Goal: Check status: Check status

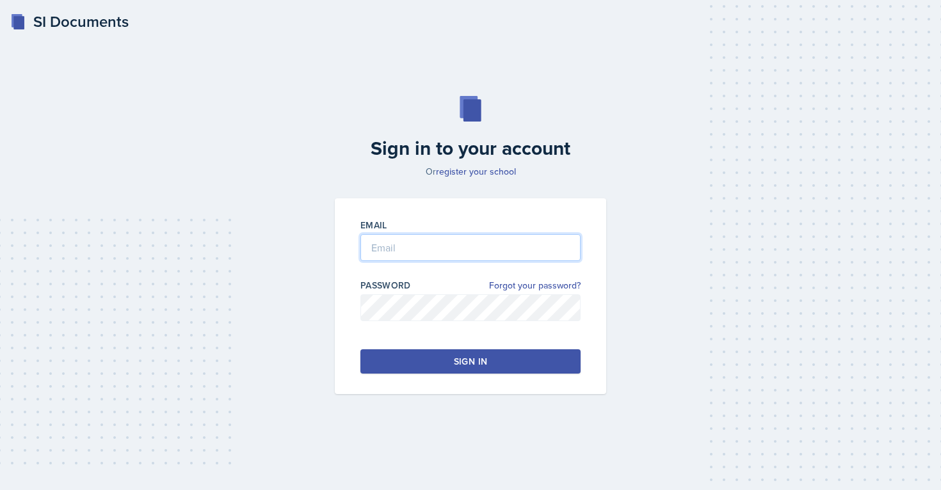
type input "[EMAIL_ADDRESS][PERSON_NAME][DOMAIN_NAME]"
click at [441, 366] on button "Sign in" at bounding box center [470, 362] width 220 height 24
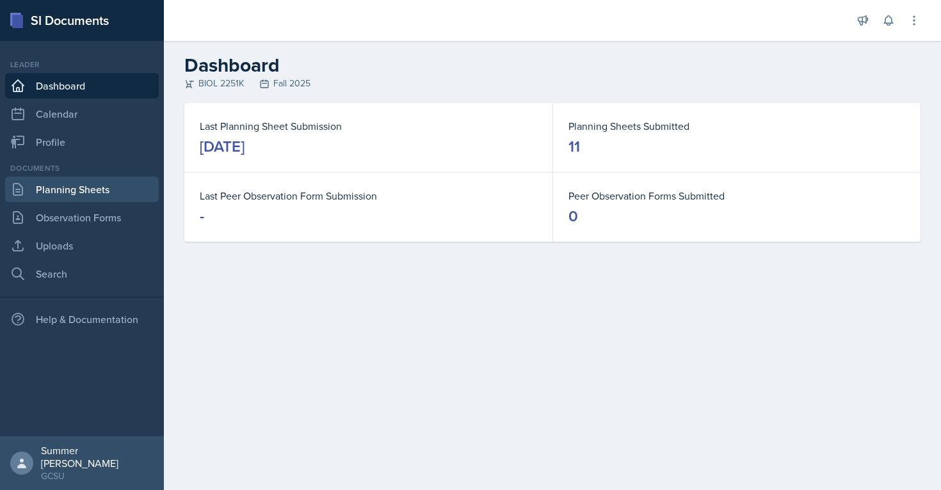
click at [76, 186] on link "Planning Sheets" at bounding box center [82, 190] width 154 height 26
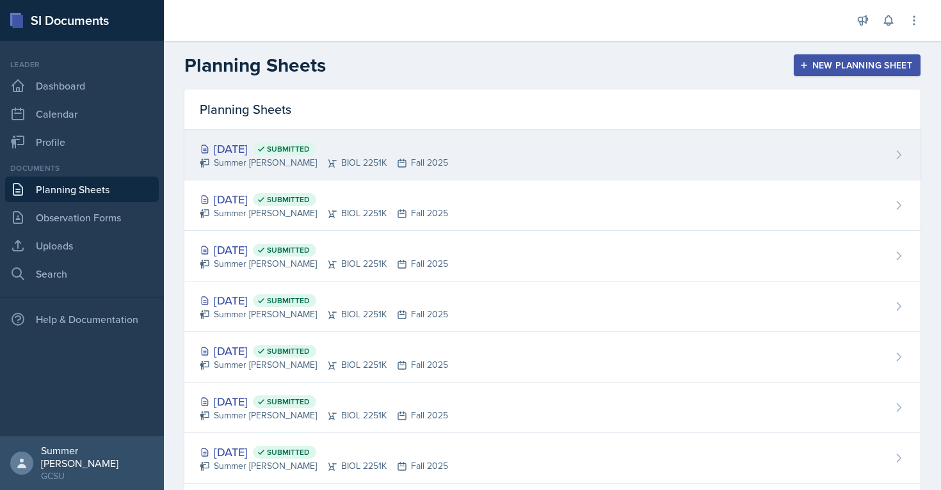
click at [259, 141] on div "[DATE] Submitted" at bounding box center [324, 148] width 248 height 17
